Goal: Find specific page/section: Find specific page/section

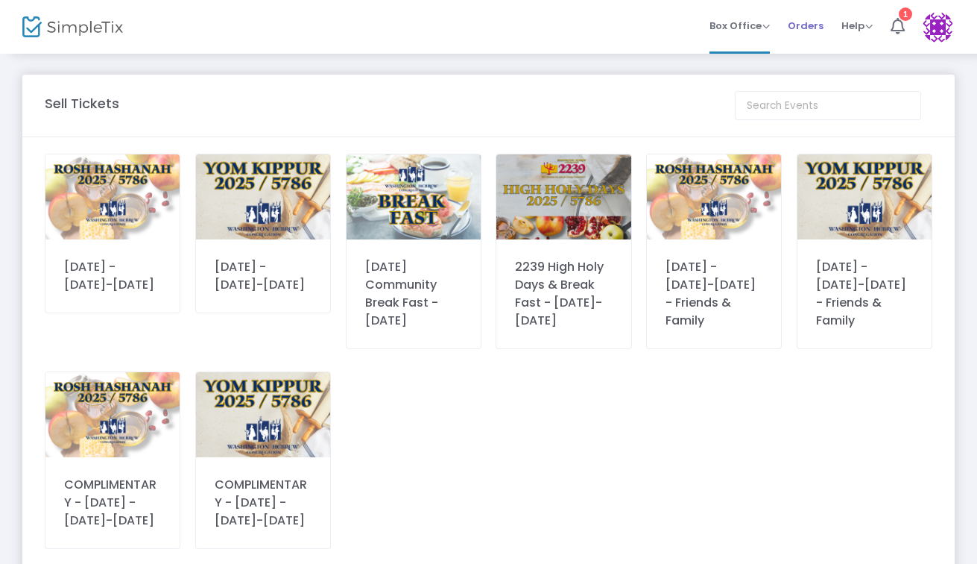
click at [793, 34] on span "Orders" at bounding box center [806, 26] width 36 height 38
